Goal: Find specific page/section: Find specific page/section

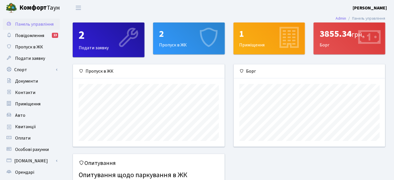
scroll to position [82, 152]
click at [32, 37] on span "Повідомлення" at bounding box center [29, 36] width 29 height 6
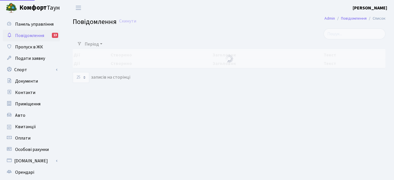
select select "25"
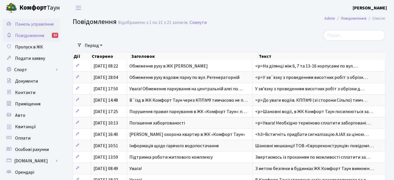
click at [30, 27] on span "Панель управління" at bounding box center [34, 24] width 39 height 6
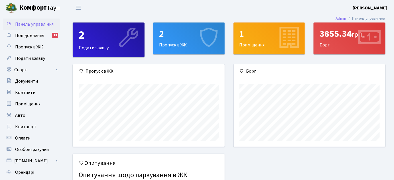
scroll to position [82, 152]
click at [111, 48] on div "2 Подати заявку" at bounding box center [108, 40] width 71 height 34
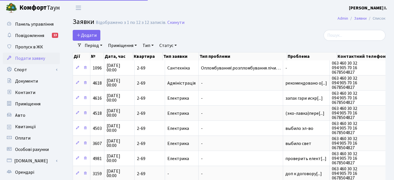
select select "25"
click at [41, 24] on span "Панель управління" at bounding box center [34, 24] width 39 height 6
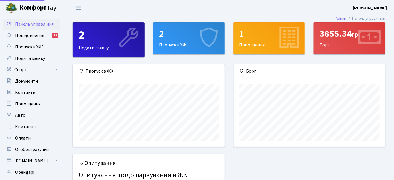
scroll to position [82, 152]
